Goal: Information Seeking & Learning: Check status

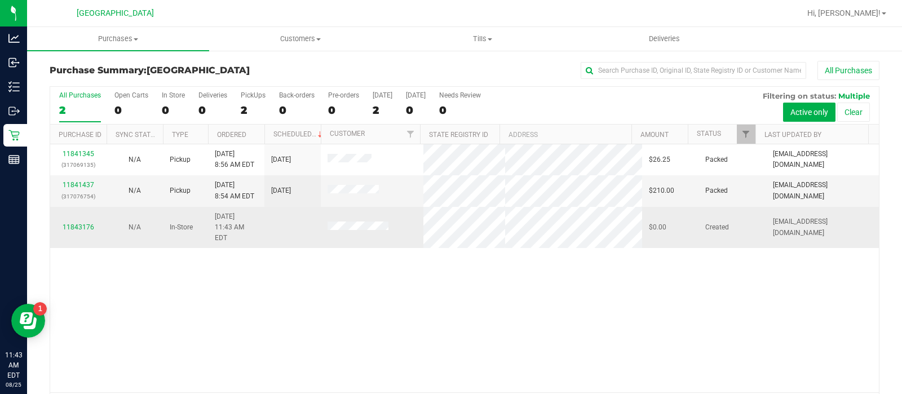
click at [77, 222] on div "11843176" at bounding box center [78, 227] width 43 height 11
click at [76, 223] on link "11843176" at bounding box center [79, 227] width 32 height 8
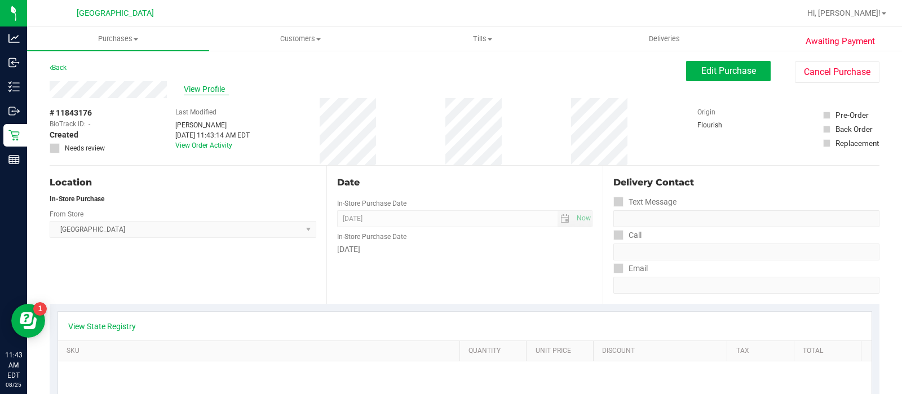
click at [194, 85] on span "View Profile" at bounding box center [206, 89] width 45 height 12
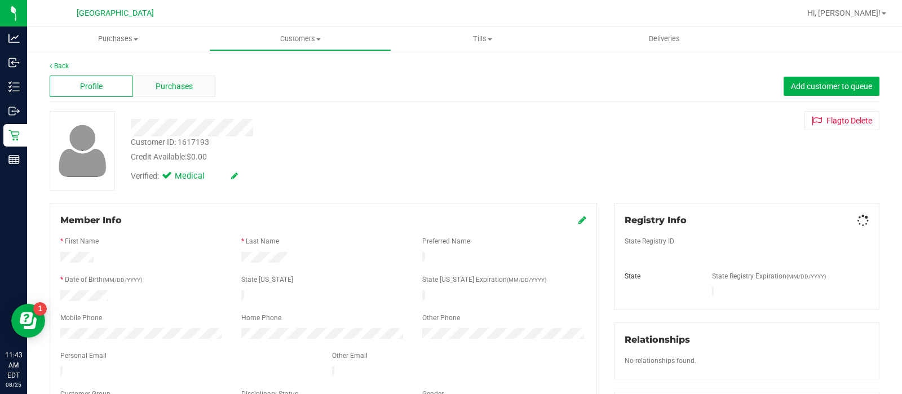
click at [193, 80] on div "Purchases" at bounding box center [173, 86] width 83 height 21
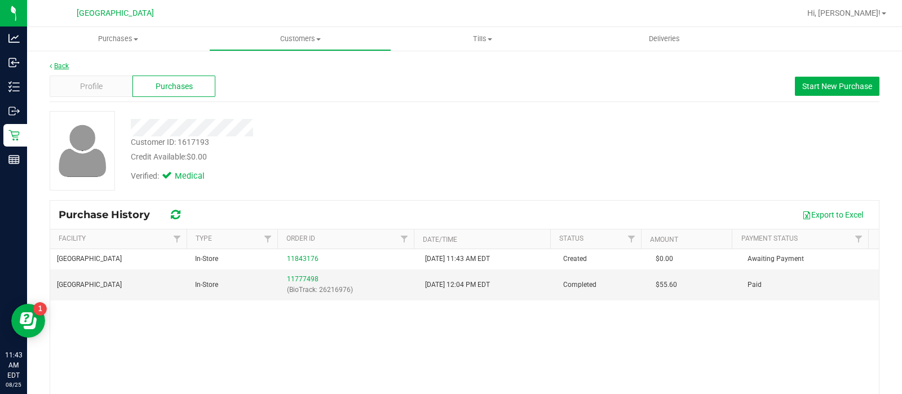
click at [53, 64] on link "Back" at bounding box center [59, 66] width 19 height 8
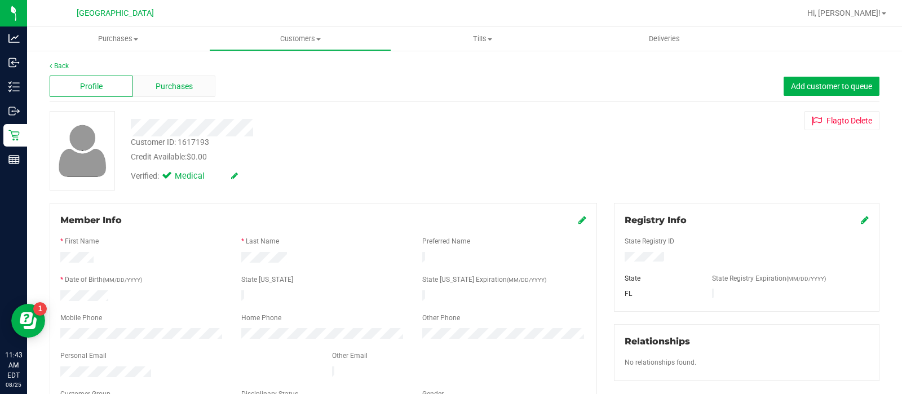
click at [158, 90] on span "Purchases" at bounding box center [174, 87] width 37 height 12
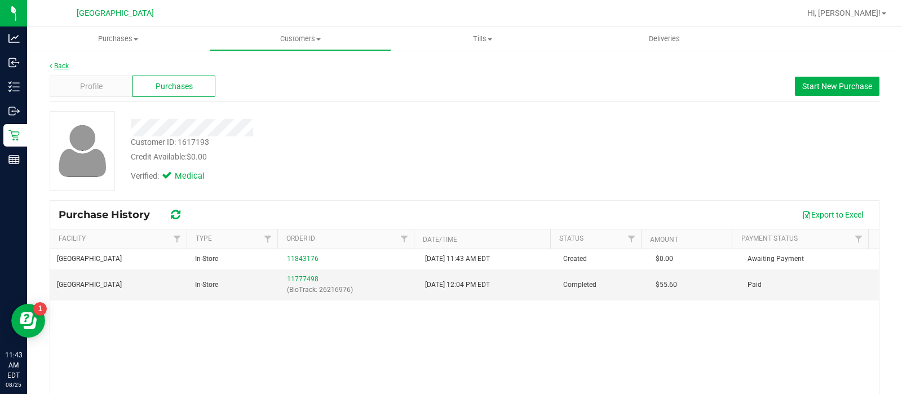
click at [65, 62] on link "Back" at bounding box center [59, 66] width 19 height 8
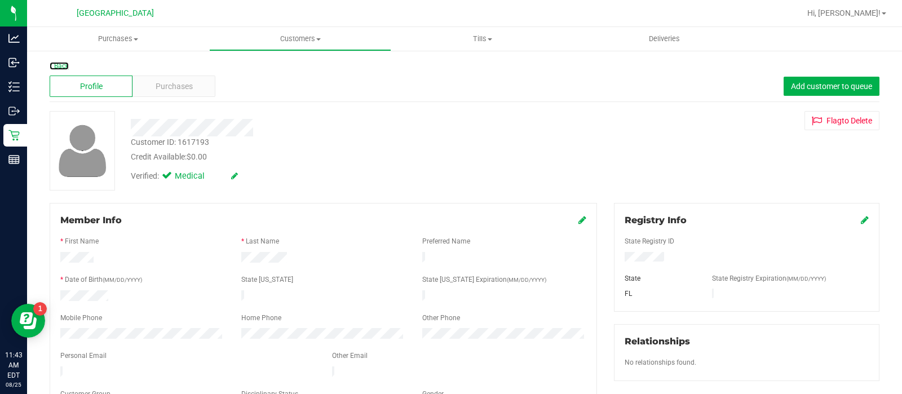
click at [65, 62] on link "Back" at bounding box center [59, 66] width 19 height 8
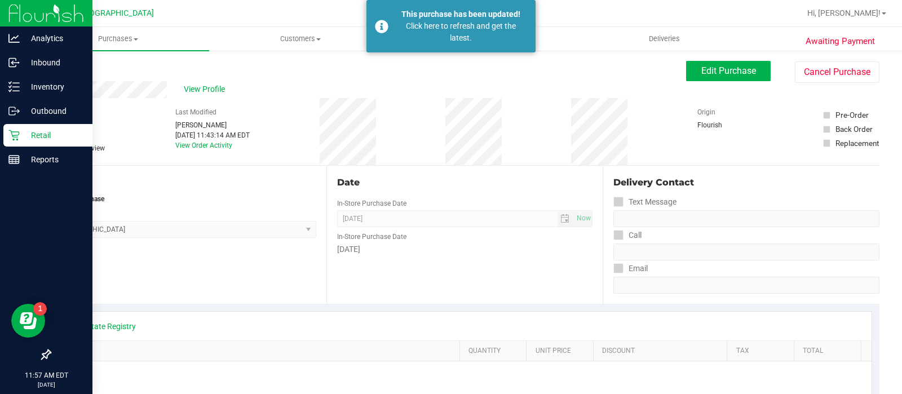
drag, startPoint x: 587, startPoint y: 181, endPoint x: 15, endPoint y: 132, distance: 574.2
click at [15, 132] on icon at bounding box center [13, 135] width 11 height 11
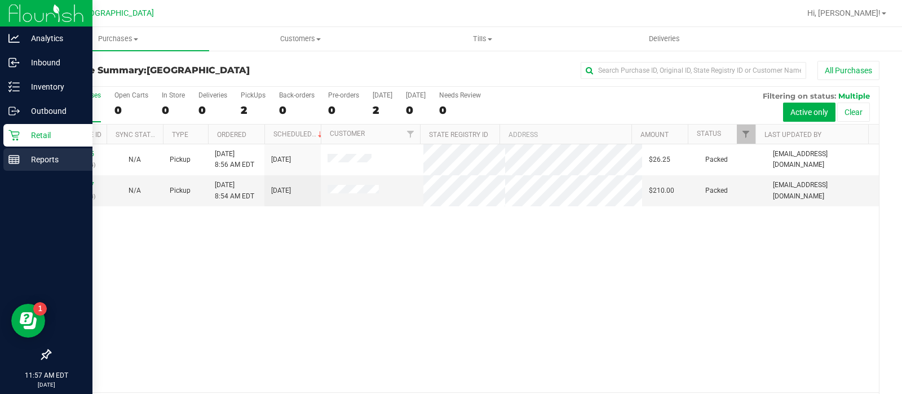
click at [12, 164] on icon at bounding box center [13, 159] width 11 height 11
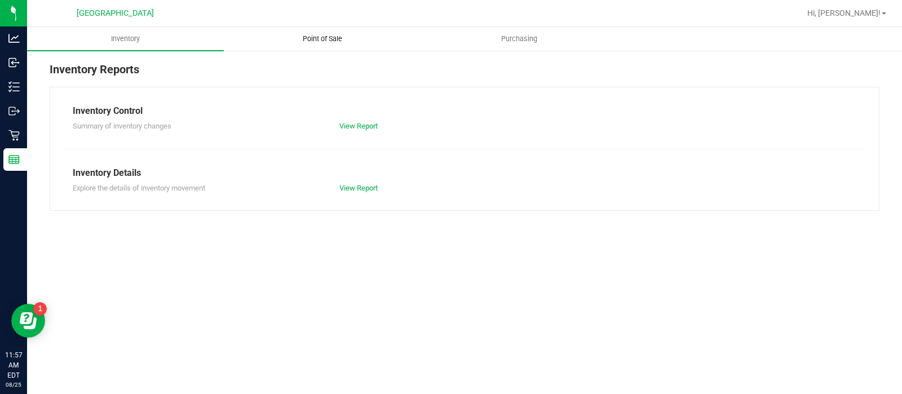
click at [326, 43] on span "Point of Sale" at bounding box center [322, 39] width 70 height 10
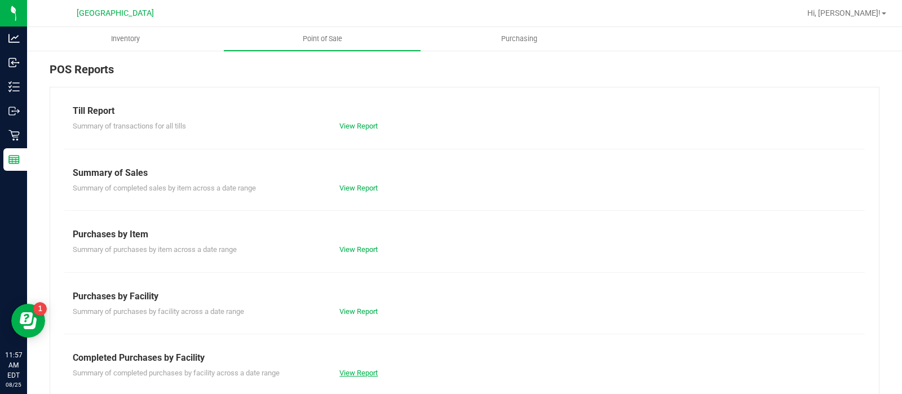
click at [351, 373] on link "View Report" at bounding box center [358, 373] width 38 height 8
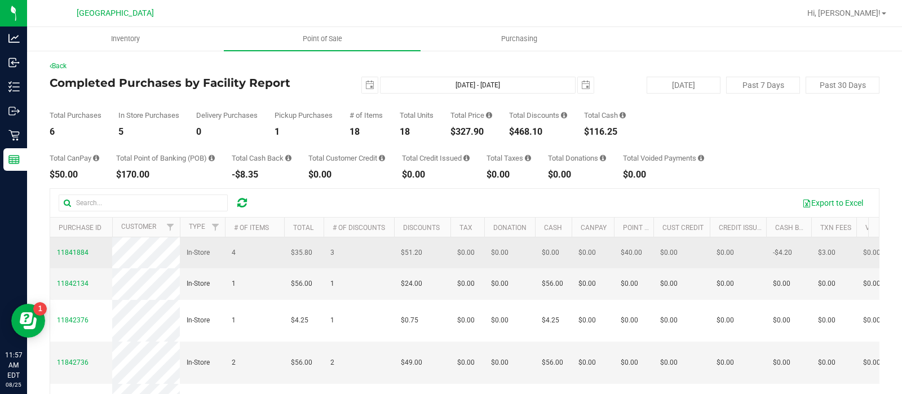
click at [745, 240] on td "$0.00" at bounding box center [738, 252] width 56 height 31
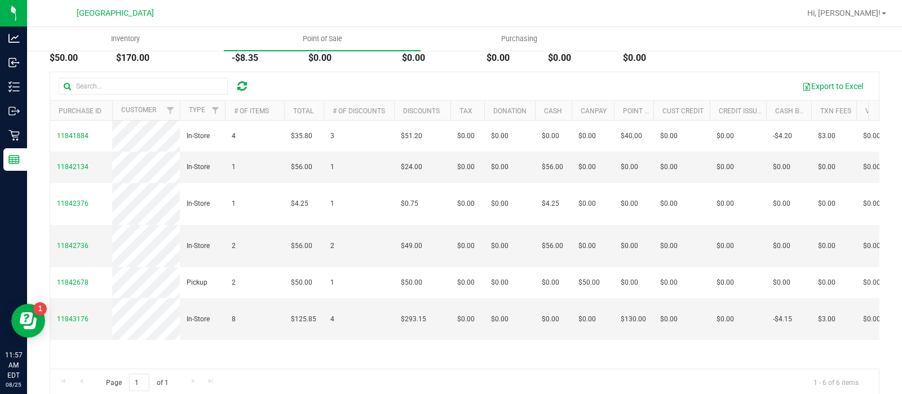
scroll to position [117, 0]
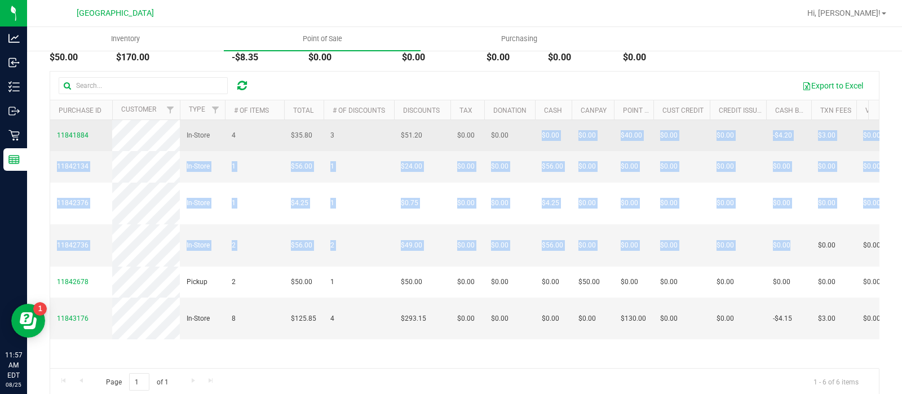
drag, startPoint x: 804, startPoint y: 252, endPoint x: 512, endPoint y: 125, distance: 318.3
click at [512, 125] on tbody "11841884 In-Store 4 $35.80 3 $51.20 $0.00 $0.00 $0.00 $0.00 $0.00 $0.00 $0.00 $…" at bounding box center [856, 229] width 1612 height 219
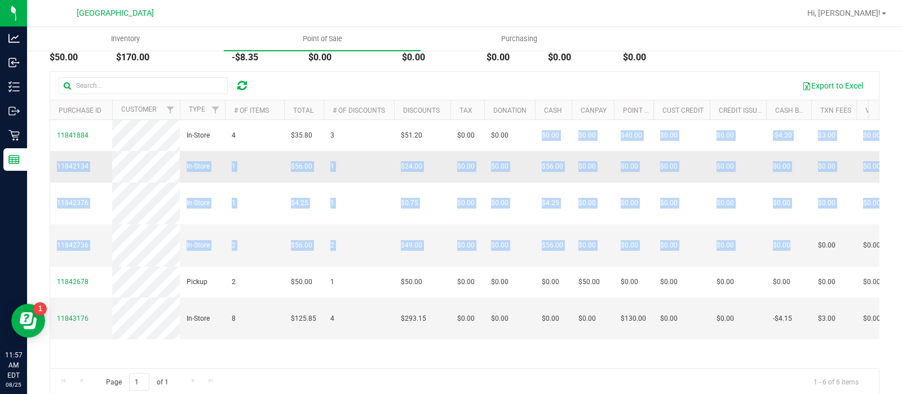
click at [359, 165] on td "1" at bounding box center [358, 166] width 70 height 31
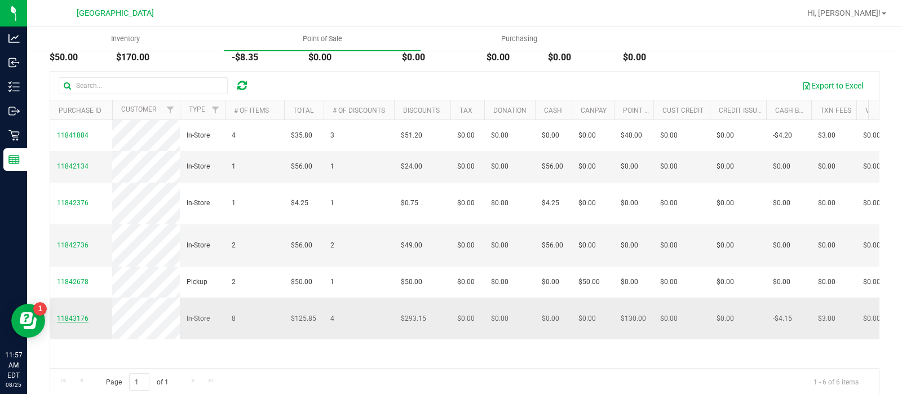
click at [76, 322] on span "11843176" at bounding box center [73, 318] width 32 height 8
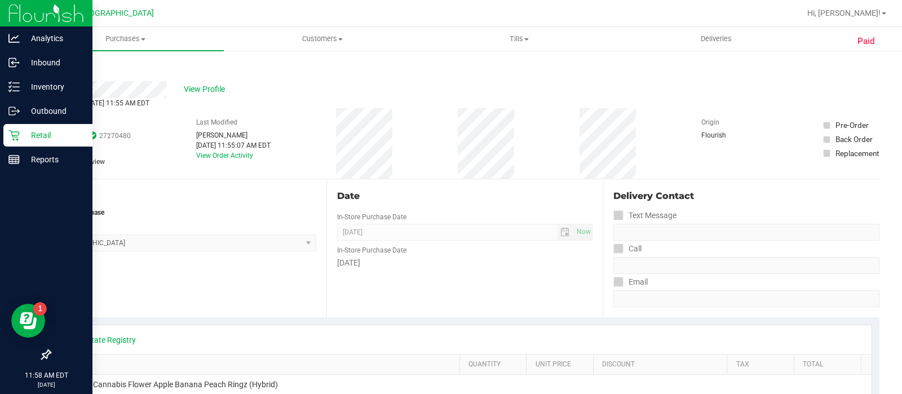
click at [24, 139] on p "Retail" at bounding box center [54, 135] width 68 height 14
